Goal: Complete application form

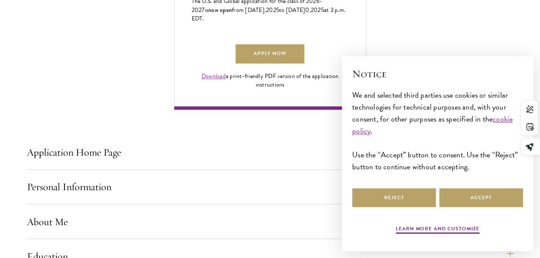
scroll to position [607, 0]
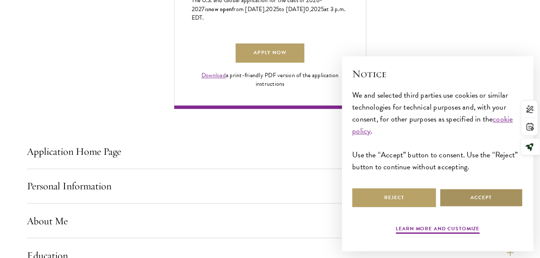
click at [500, 189] on button "Accept" at bounding box center [482, 197] width 84 height 19
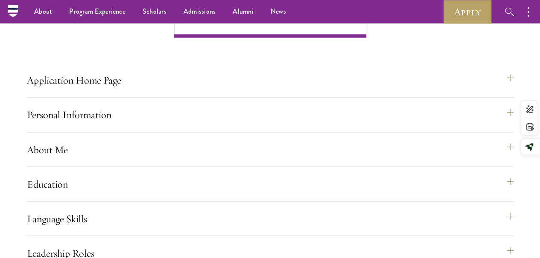
scroll to position [675, 0]
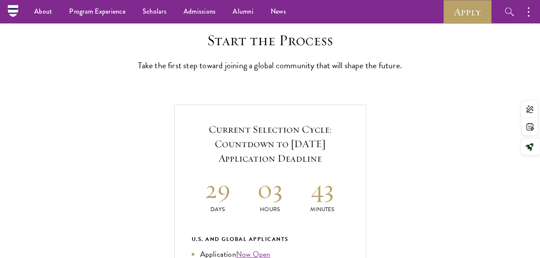
scroll to position [217, 0]
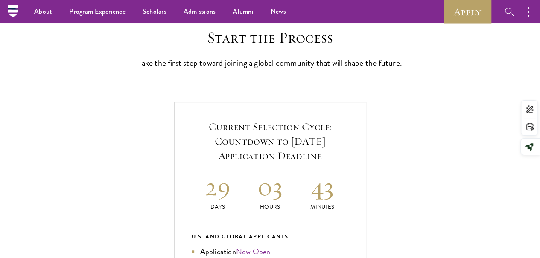
scroll to position [0, 0]
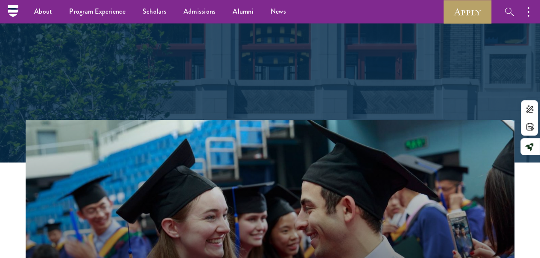
scroll to position [111, 0]
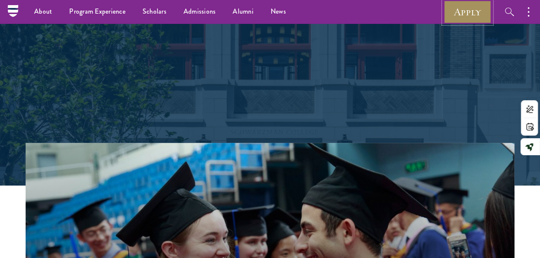
click at [454, 10] on link "Apply" at bounding box center [468, 11] width 48 height 23
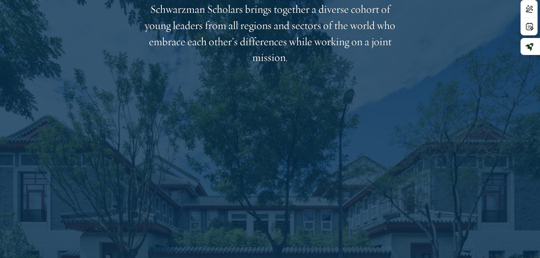
scroll to position [1604, 0]
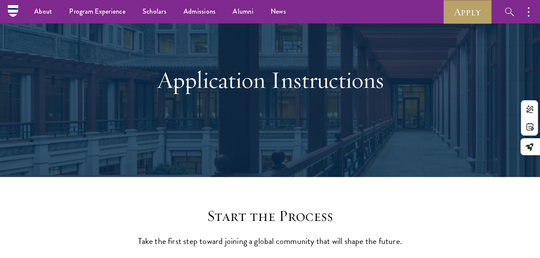
scroll to position [41, 0]
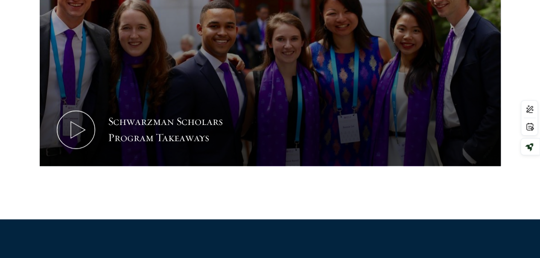
scroll to position [484, 0]
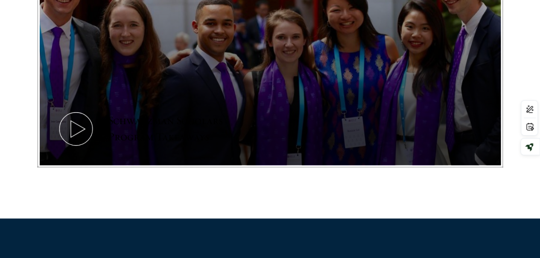
click at [95, 114] on icon at bounding box center [76, 129] width 38 height 38
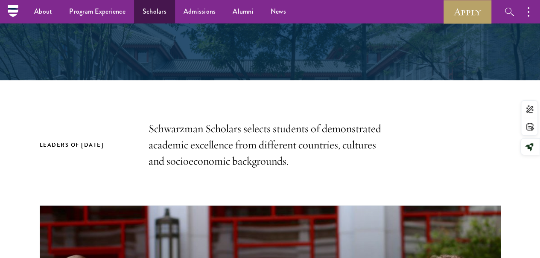
scroll to position [184, 0]
